Goal: Find specific page/section: Find specific page/section

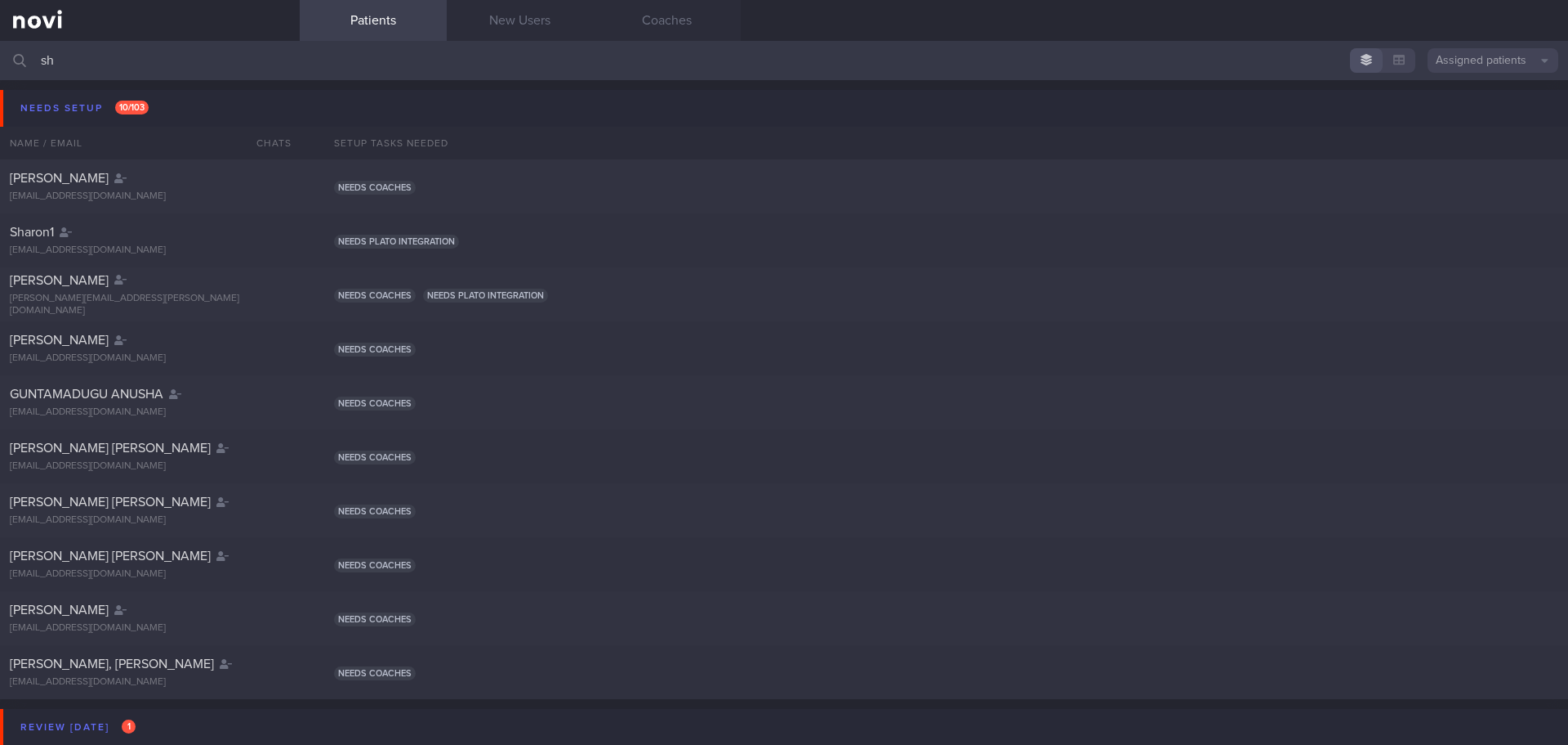
type input "s"
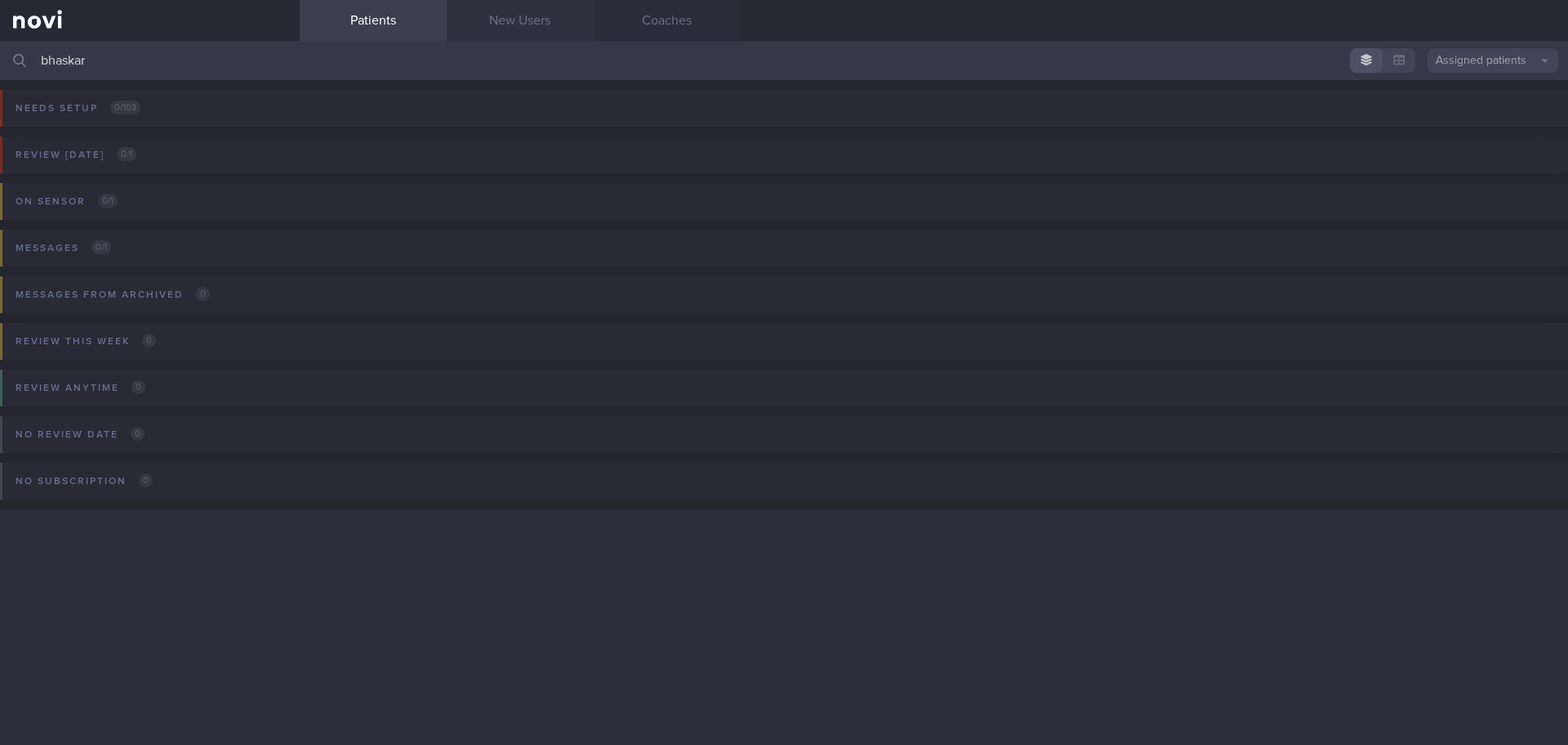
click at [527, 29] on link "New Users" at bounding box center [521, 20] width 147 height 41
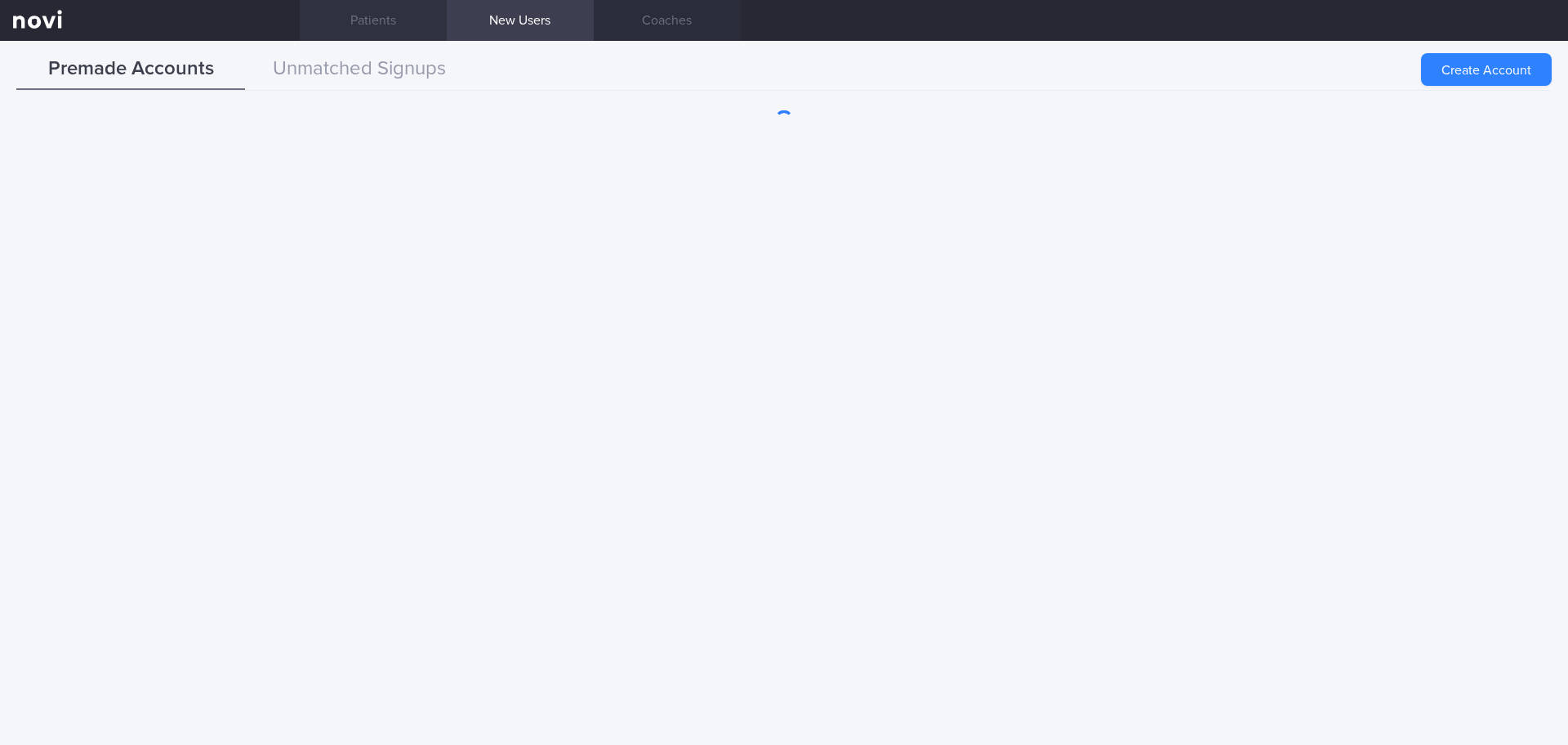
click at [354, 19] on link "Patients" at bounding box center [374, 20] width 147 height 41
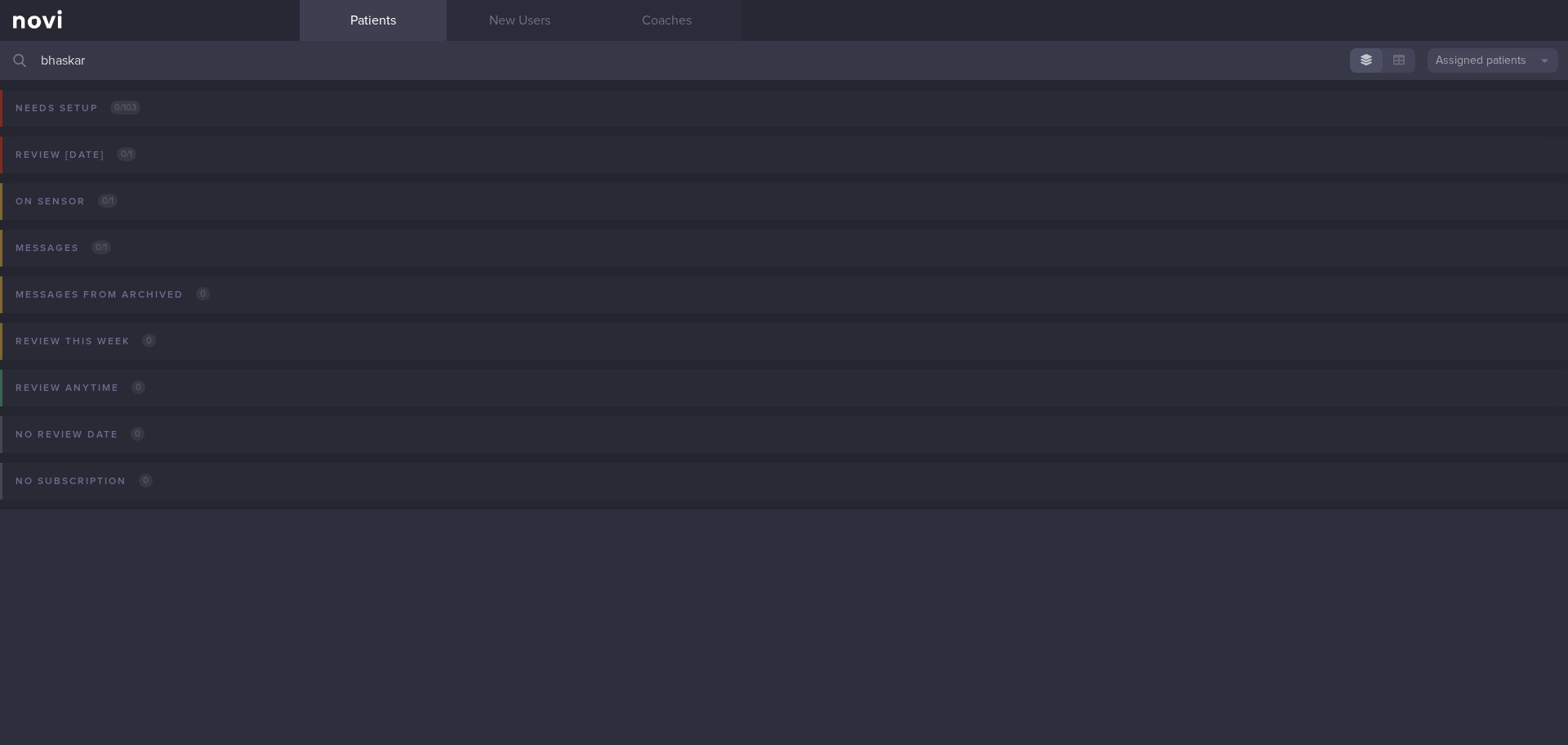
click at [167, 63] on input "bhaskar" at bounding box center [784, 60] width 1568 height 39
drag, startPoint x: 98, startPoint y: 62, endPoint x: 0, endPoint y: 83, distance: 100.2
click at [0, 83] on div "bhaskar Assigned patients Assigned patients All active patients Archived patien…" at bounding box center [784, 392] width 1568 height 703
click at [96, 66] on input "bhaskar" at bounding box center [784, 60] width 1568 height 39
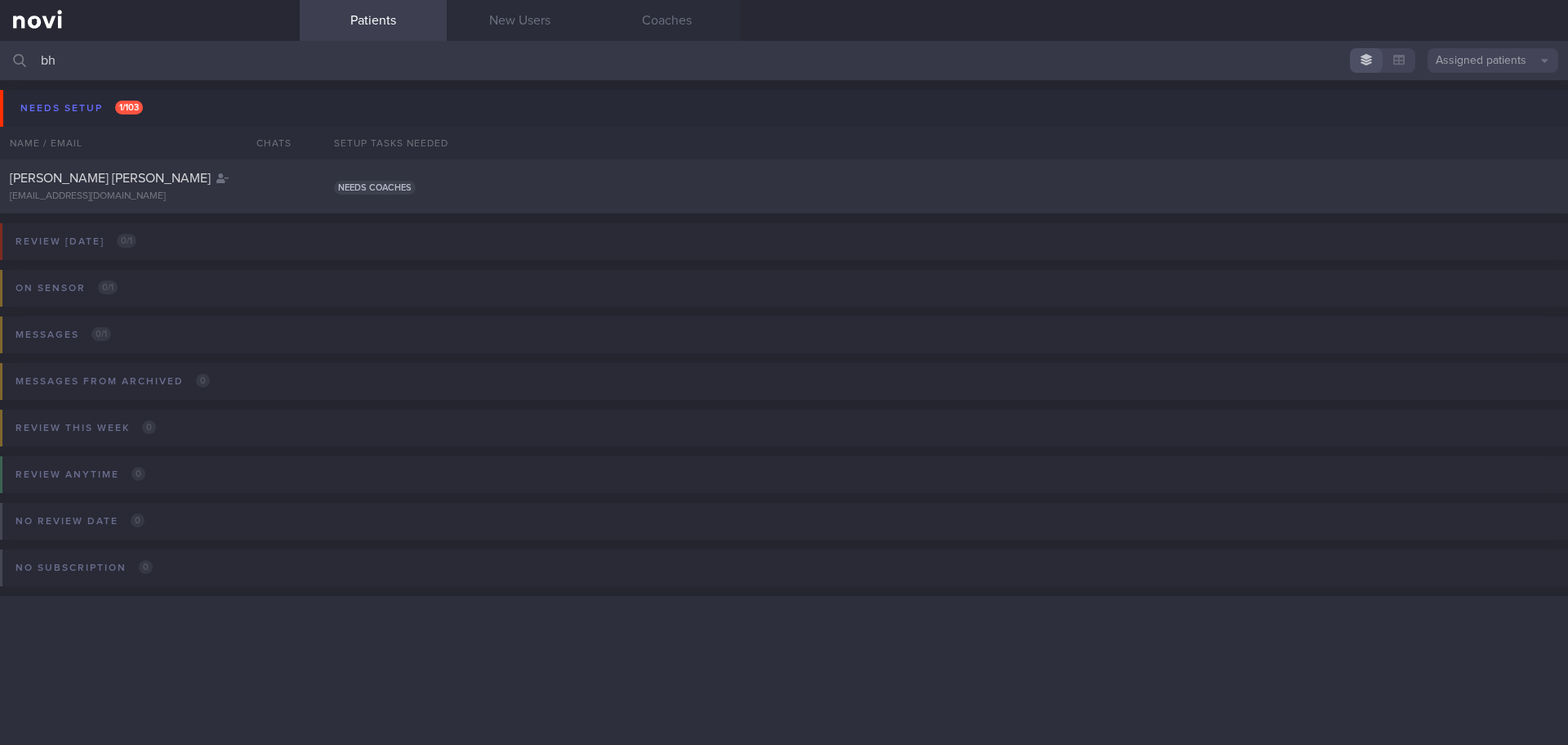
type input "b"
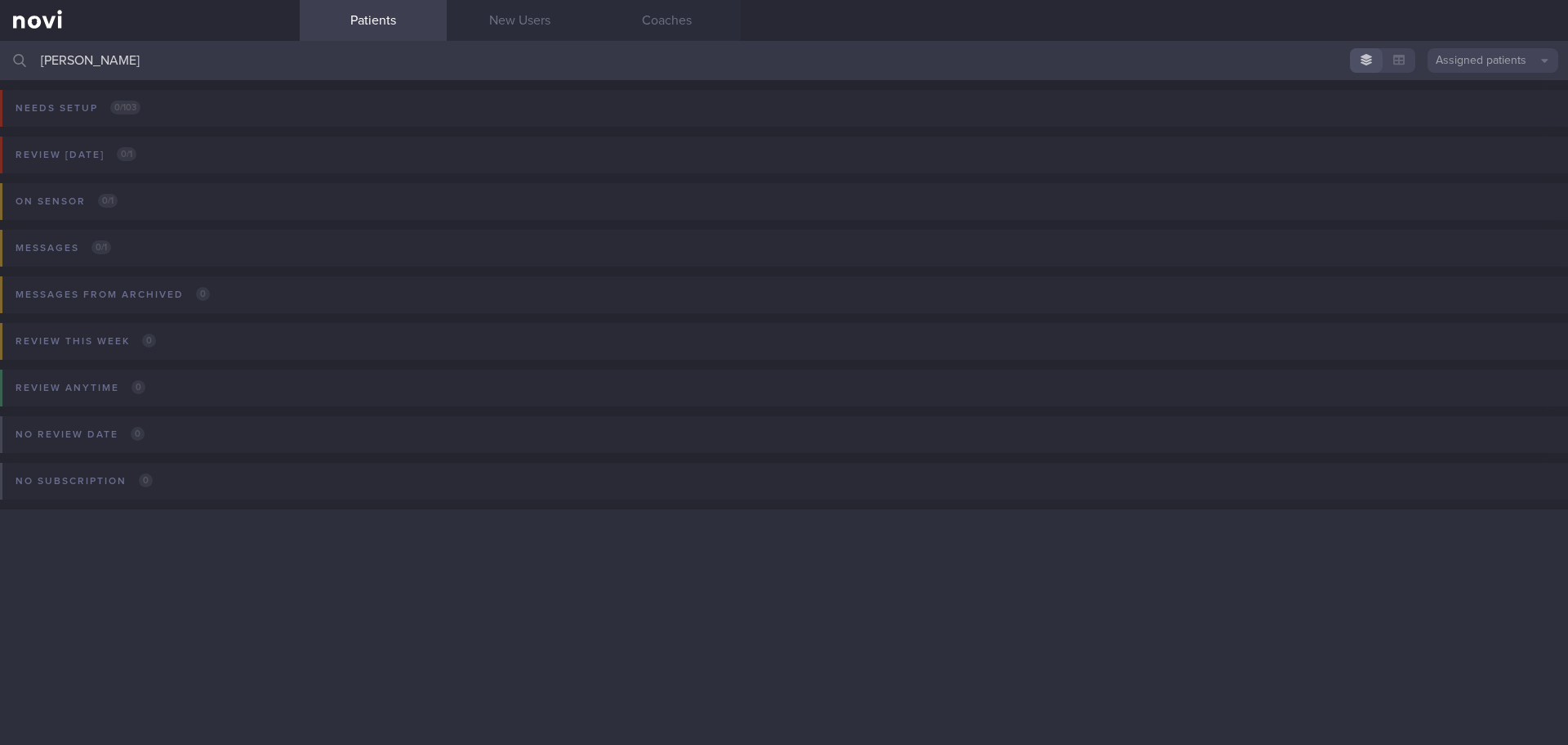
click at [168, 58] on input "[PERSON_NAME]" at bounding box center [784, 60] width 1568 height 39
click at [192, 64] on input "[PERSON_NAME]" at bounding box center [784, 60] width 1568 height 39
click at [189, 69] on input "[PERSON_NAME]" at bounding box center [784, 60] width 1568 height 39
click at [491, 25] on link "New Users" at bounding box center [521, 20] width 147 height 41
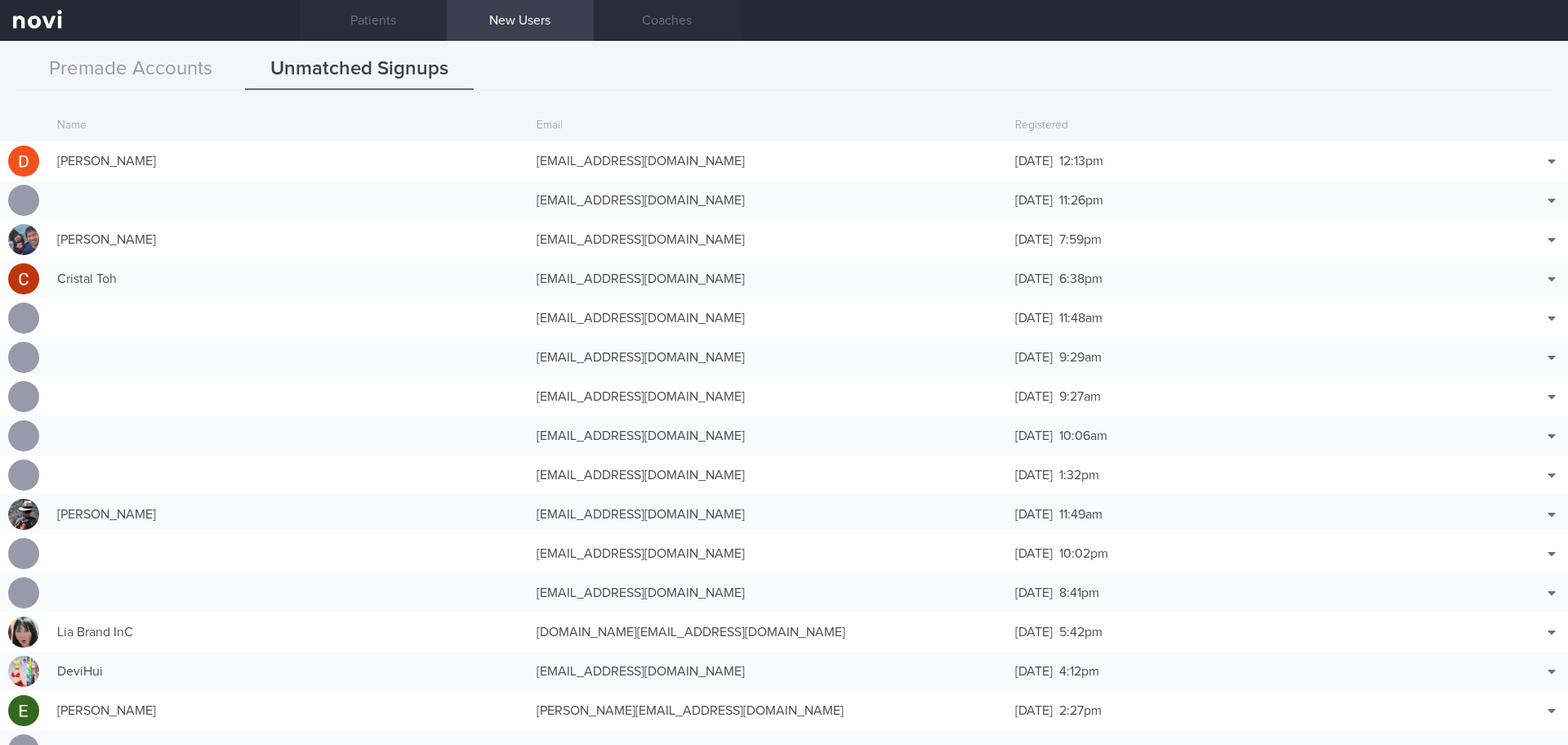
click at [259, 49] on button "Unmatched Signups" at bounding box center [359, 69] width 228 height 41
click at [367, 26] on link "Patients" at bounding box center [374, 20] width 147 height 41
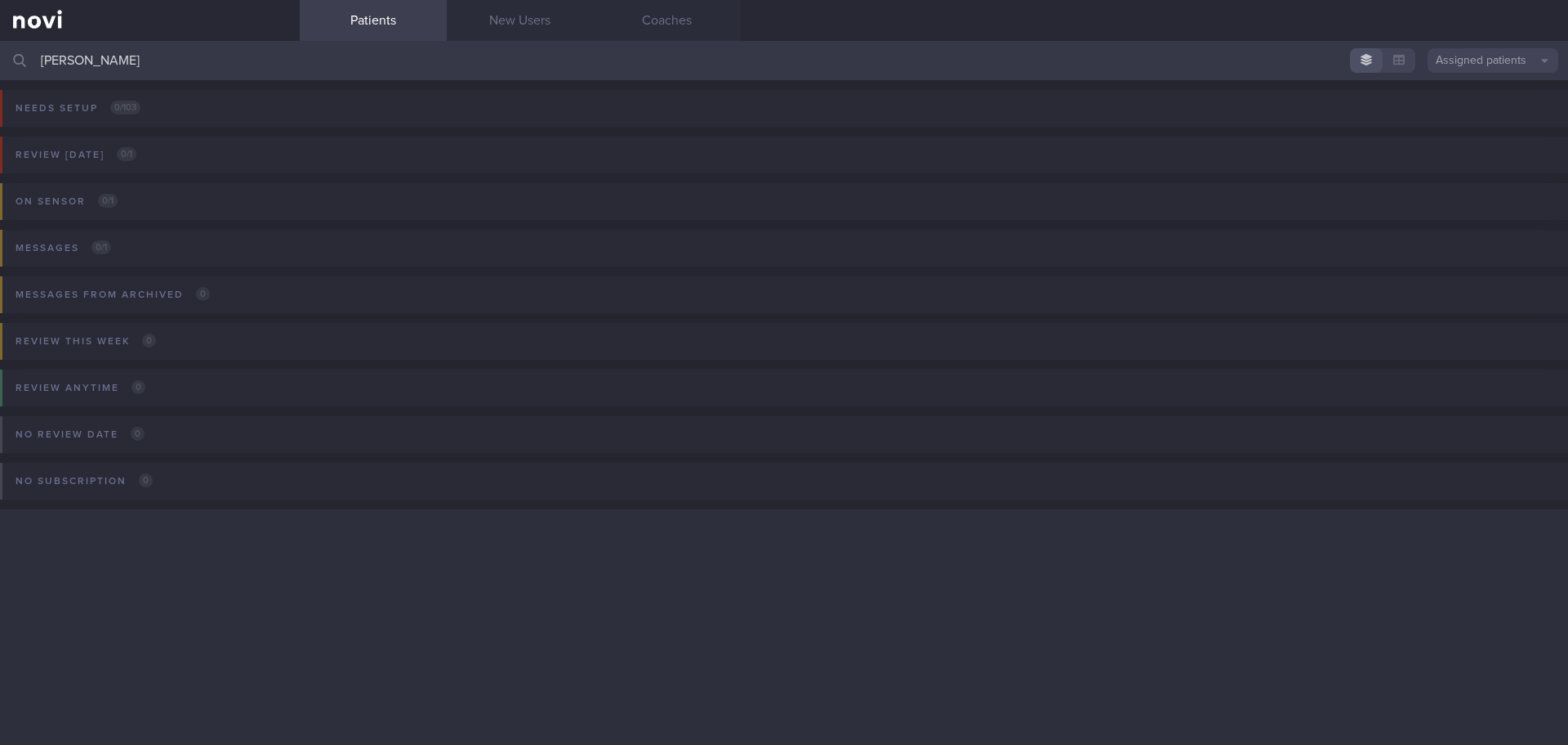
click at [294, 67] on input "[PERSON_NAME]" at bounding box center [784, 60] width 1568 height 39
type input "[PERSON_NAME]"
click at [1494, 64] on button "Assigned patients" at bounding box center [1494, 60] width 131 height 25
click at [1484, 139] on button "Archived patients" at bounding box center [1494, 137] width 131 height 25
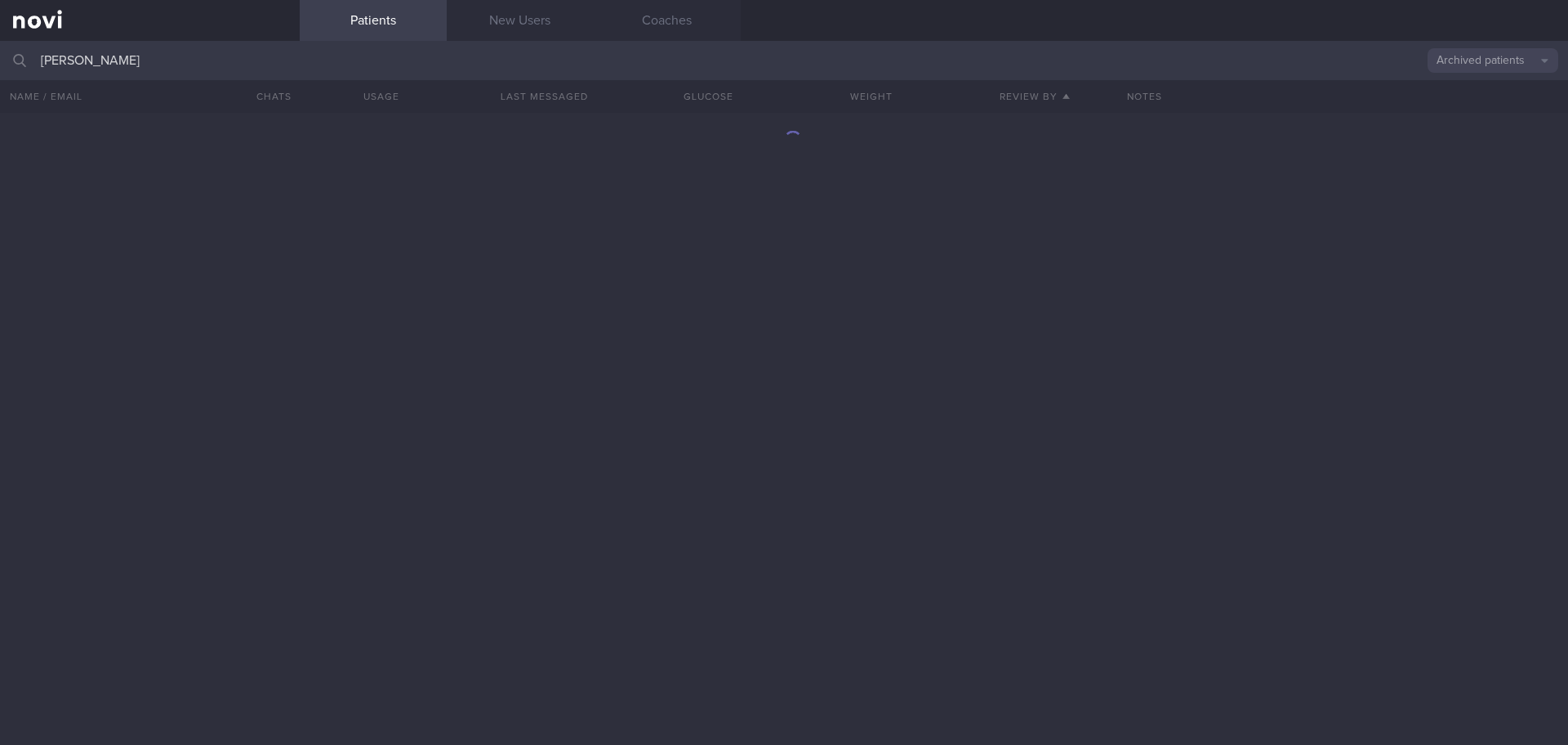
click at [175, 58] on input "[PERSON_NAME]" at bounding box center [784, 60] width 1568 height 39
click at [747, 313] on div at bounding box center [784, 428] width 1568 height 632
click at [1455, 53] on button "Archived patients" at bounding box center [1494, 60] width 131 height 25
click at [1484, 108] on button "All active patients" at bounding box center [1494, 113] width 131 height 25
click at [279, 58] on input "[PERSON_NAME]" at bounding box center [784, 60] width 1568 height 39
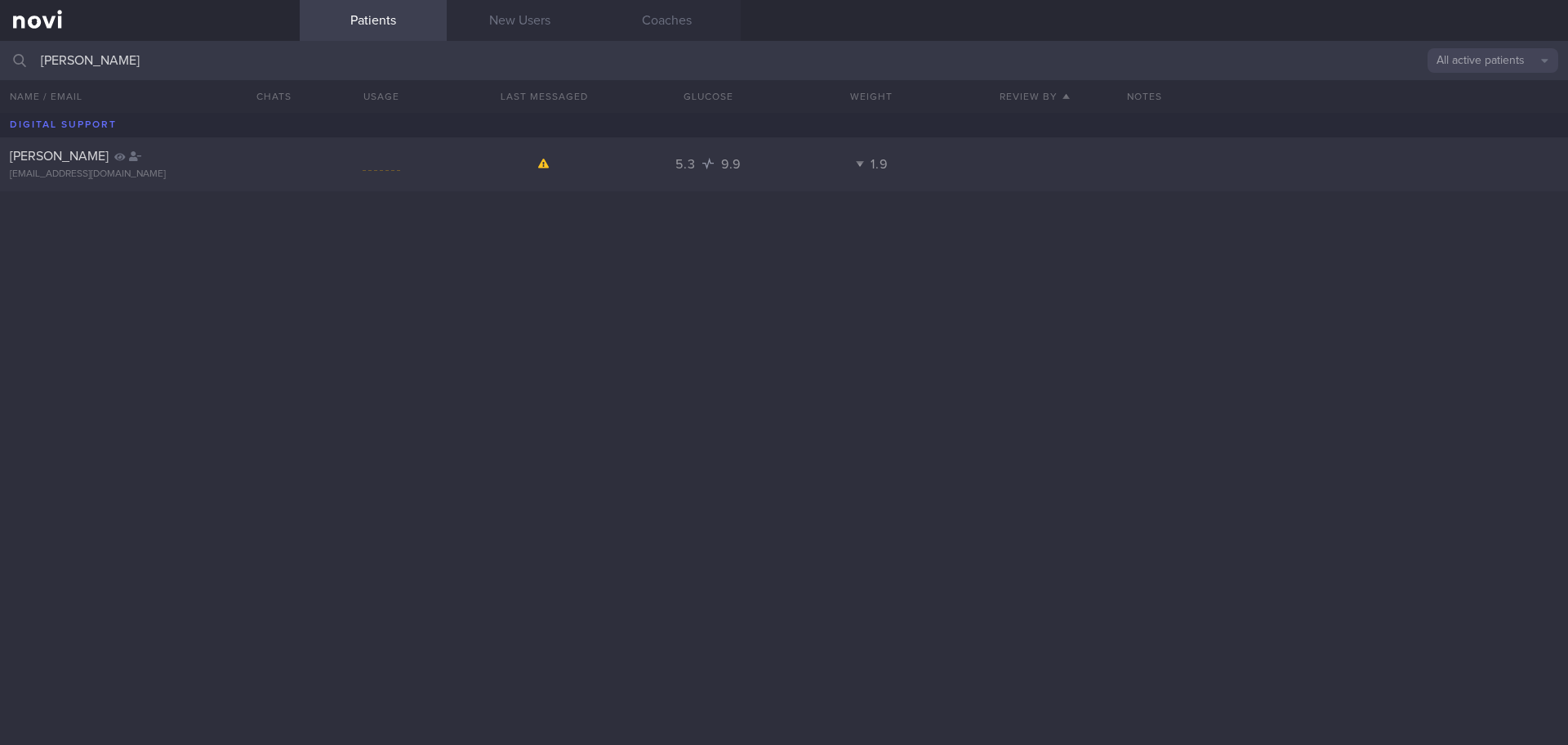
click at [474, 415] on div "[PERSON_NAME] [EMAIL_ADDRESS][DOMAIN_NAME] 5.3 9.9 1.9" at bounding box center [784, 428] width 1568 height 632
click at [46, 157] on span "[PERSON_NAME]" at bounding box center [59, 156] width 99 height 13
select select "8"
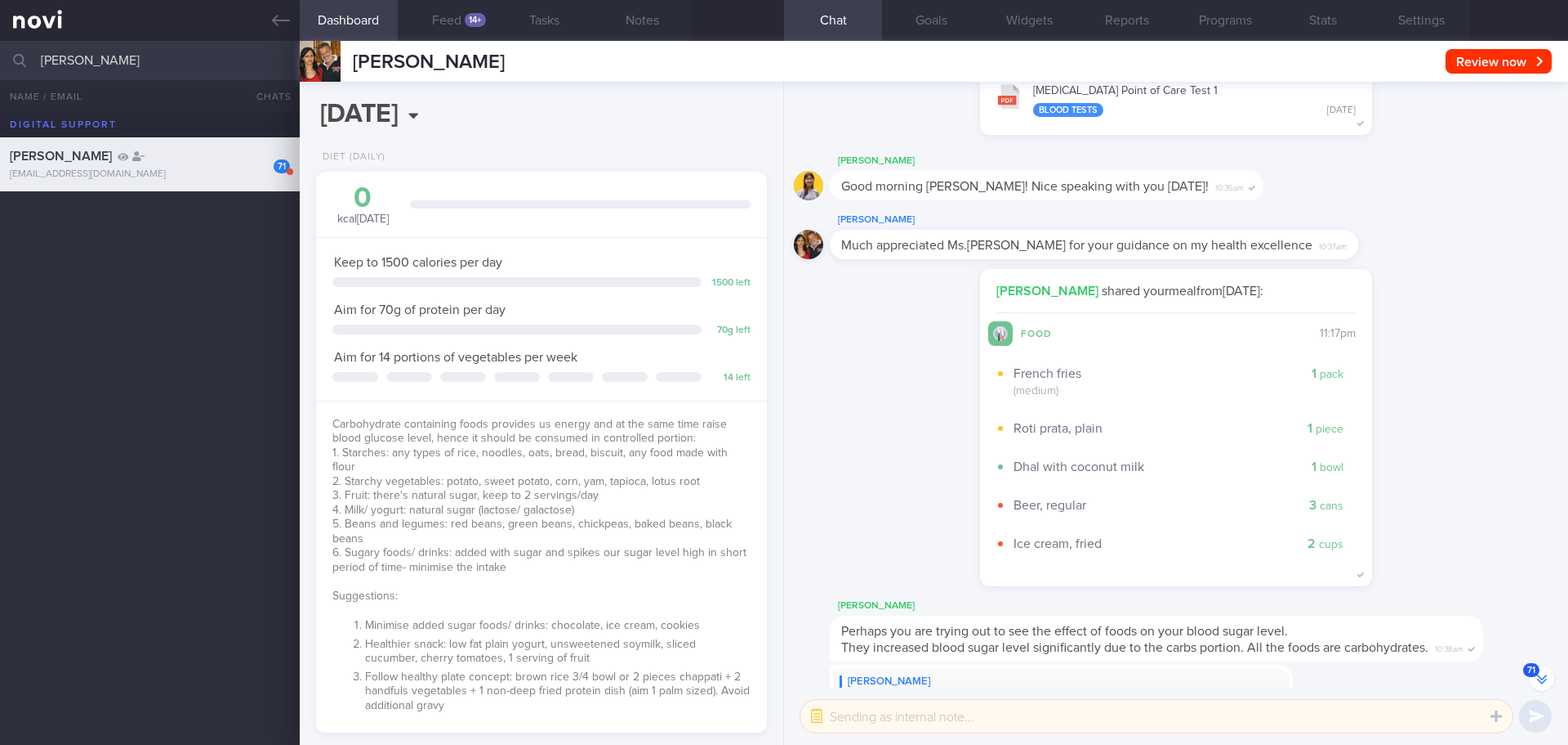
scroll to position [-17170, 0]
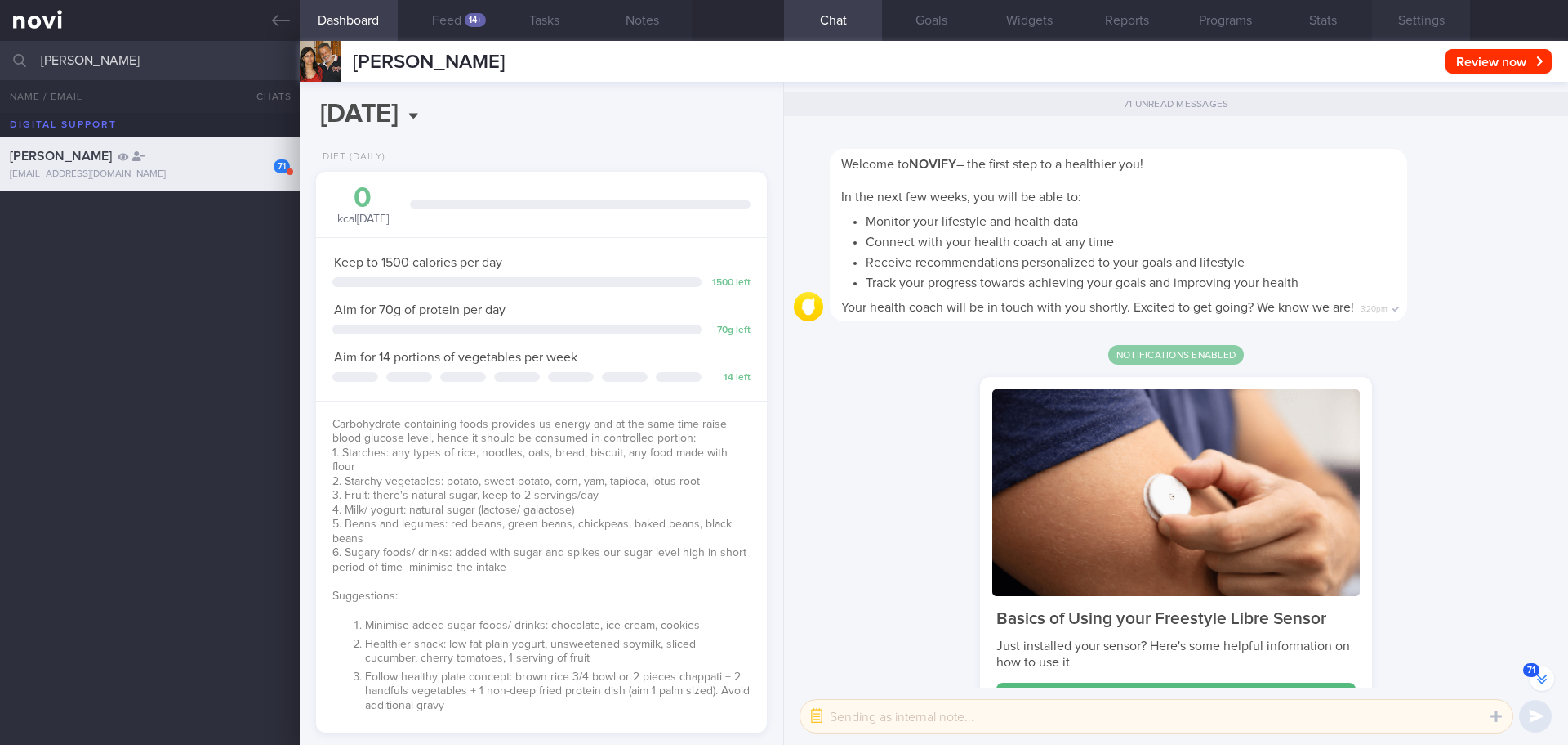
click at [1436, 29] on button "Settings" at bounding box center [1421, 20] width 98 height 41
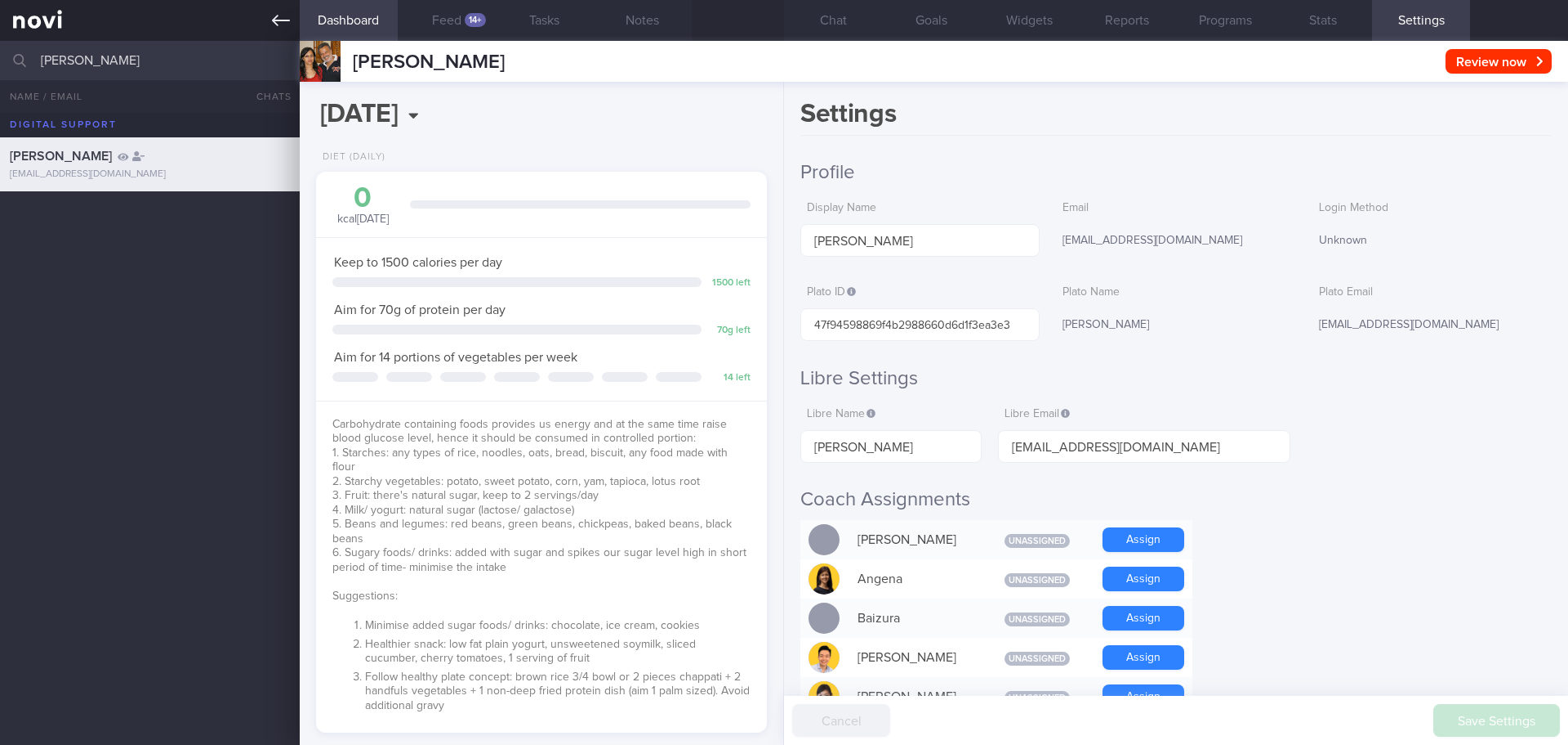
click at [281, 16] on icon at bounding box center [281, 20] width 18 height 18
